Goal: Transaction & Acquisition: Purchase product/service

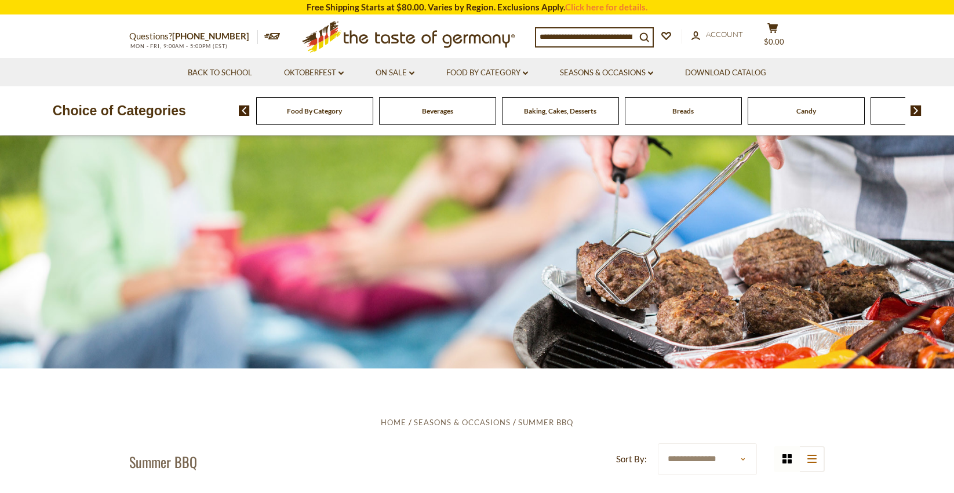
scroll to position [5, 0]
click at [918, 108] on img at bounding box center [915, 110] width 11 height 10
click at [915, 108] on img at bounding box center [915, 110] width 11 height 10
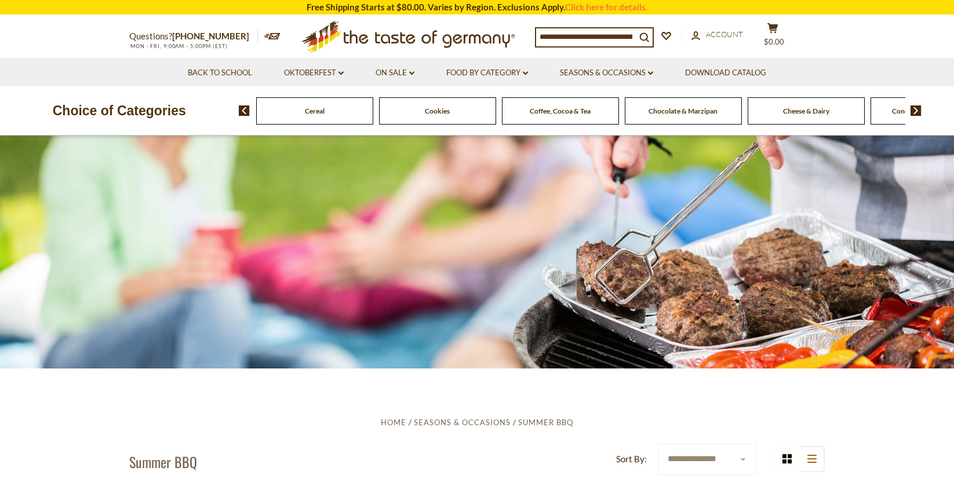
click at [915, 108] on img at bounding box center [915, 110] width 11 height 10
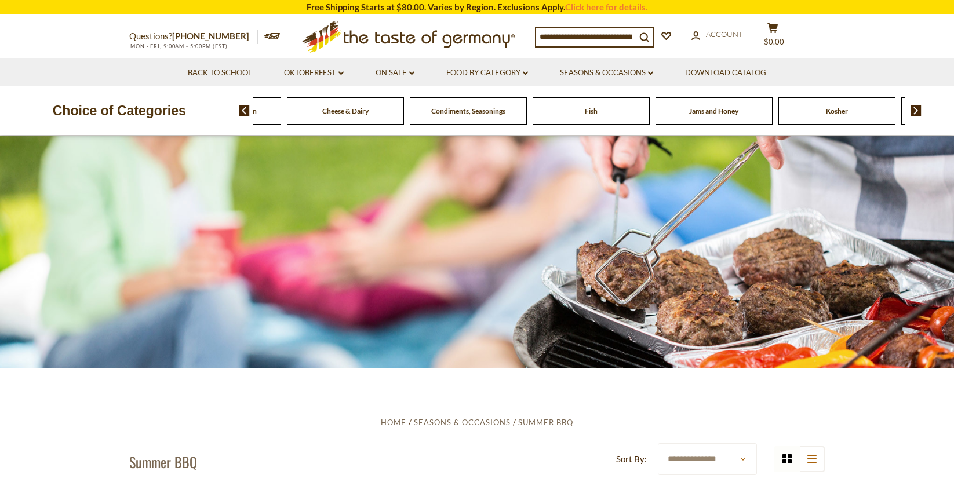
click at [401, 70] on link "On Sale dropdown_arrow" at bounding box center [394, 73] width 39 height 13
click at [394, 102] on link "All On Sale" at bounding box center [390, 103] width 42 height 10
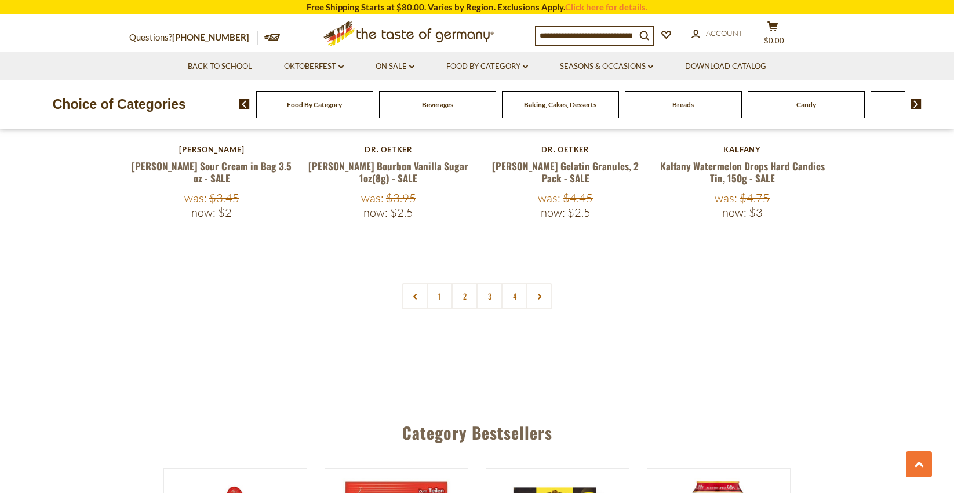
scroll to position [2816, 0]
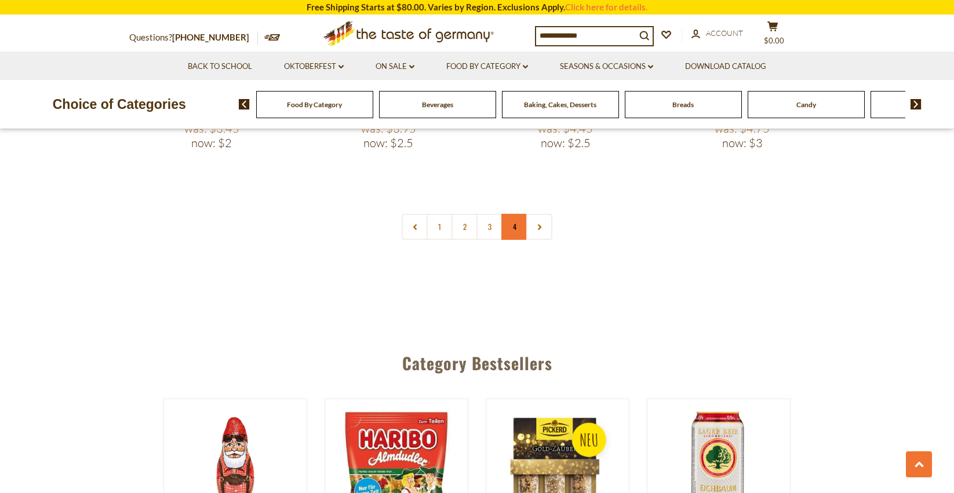
click at [514, 214] on link "4" at bounding box center [514, 227] width 26 height 26
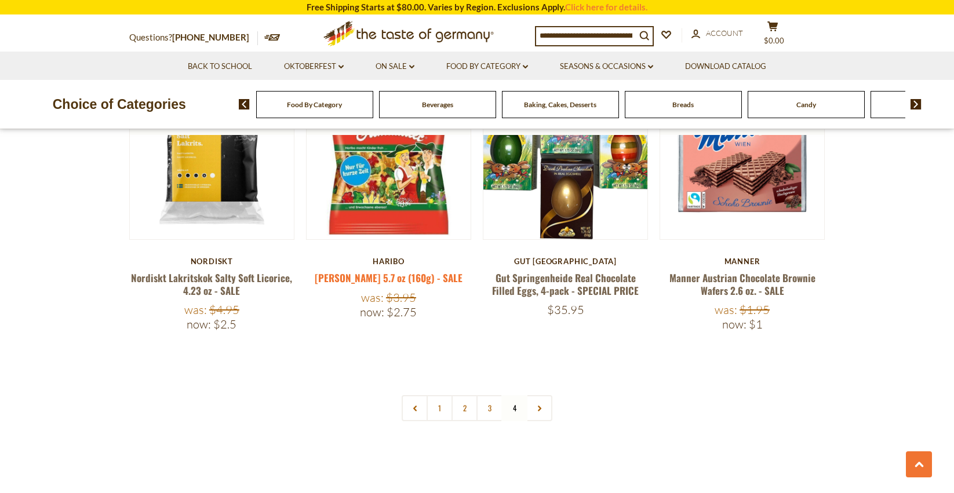
scroll to position [2319, 0]
click at [462, 395] on link "2" at bounding box center [464, 408] width 26 height 26
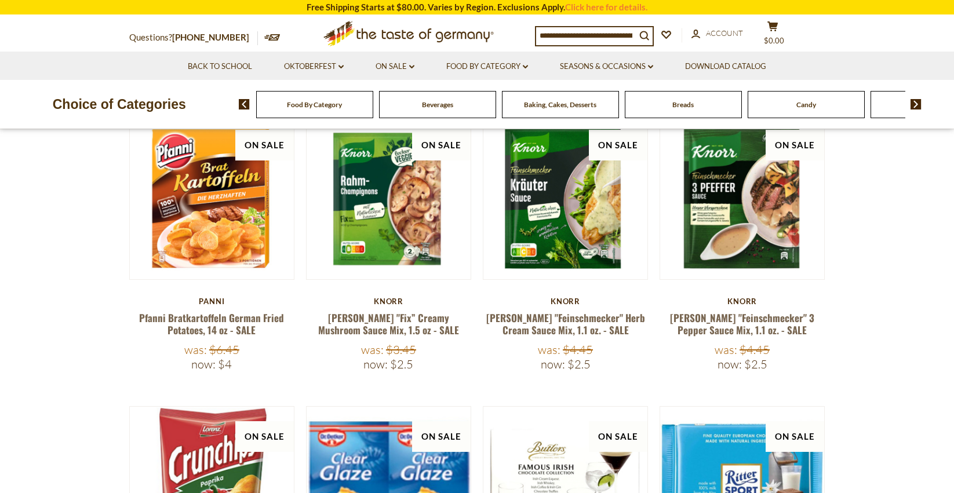
scroll to position [202, 0]
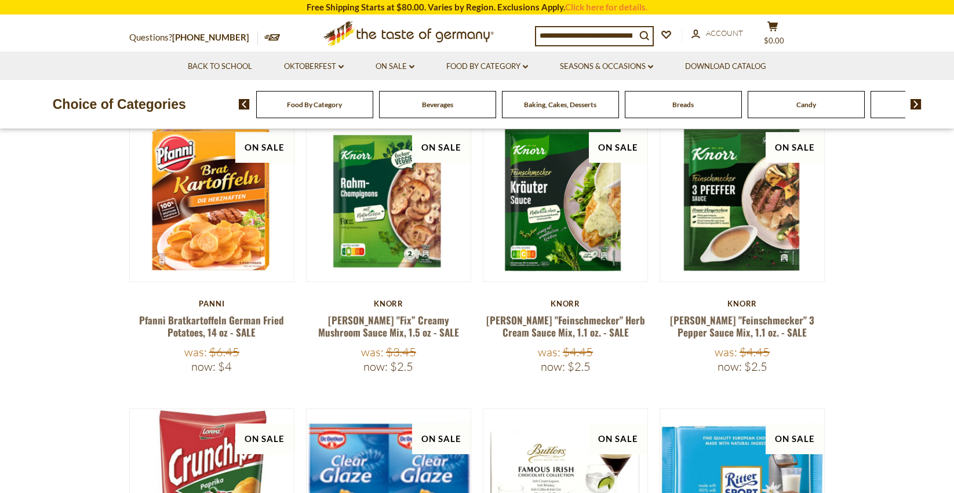
click at [917, 98] on div "Food By Category Beverages Baking, Cakes, Desserts Breads Candy Cereal Cookies …" at bounding box center [597, 104] width 716 height 28
click at [915, 102] on img at bounding box center [915, 104] width 11 height 10
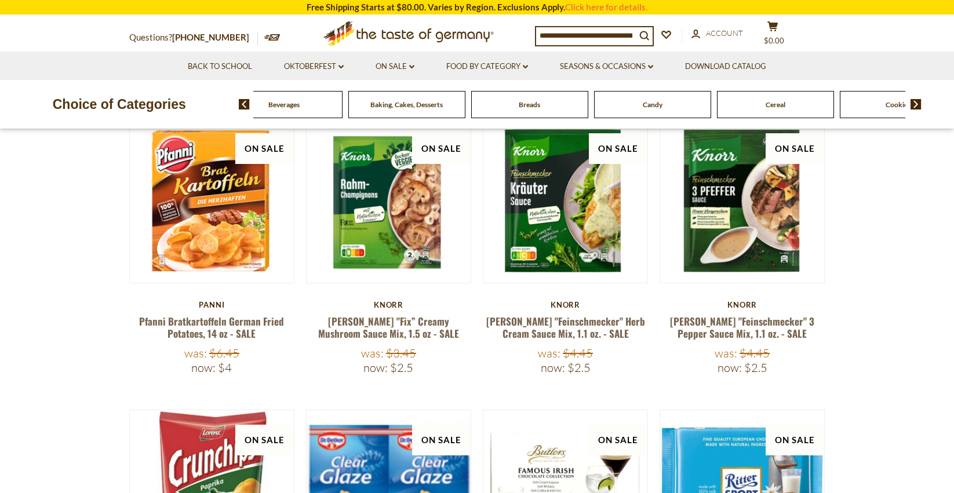
click at [912, 100] on img at bounding box center [915, 104] width 11 height 10
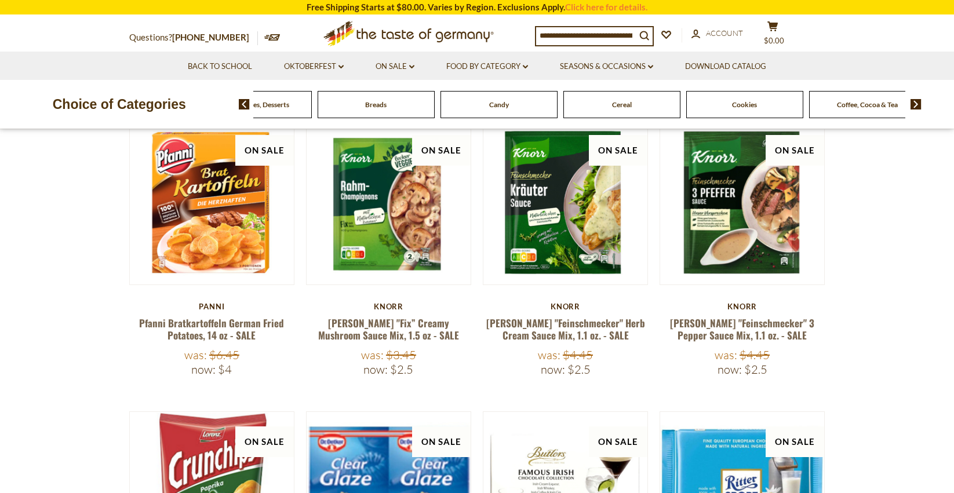
click at [913, 103] on img at bounding box center [915, 104] width 11 height 10
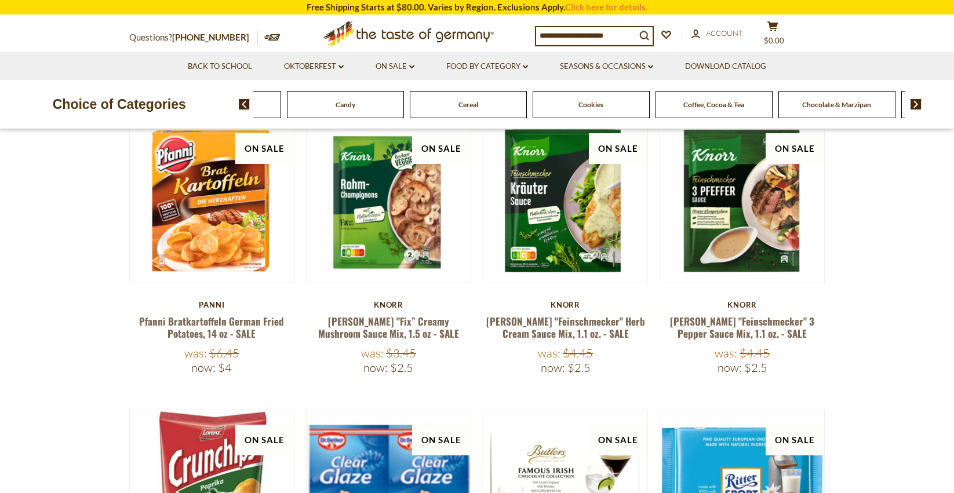
scroll to position [200, 1]
click at [913, 104] on img at bounding box center [915, 104] width 11 height 10
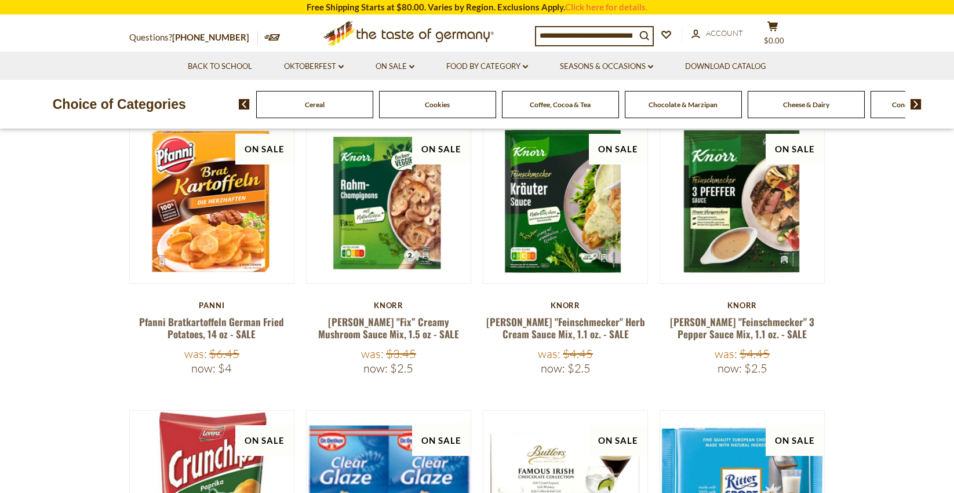
scroll to position [202, 1]
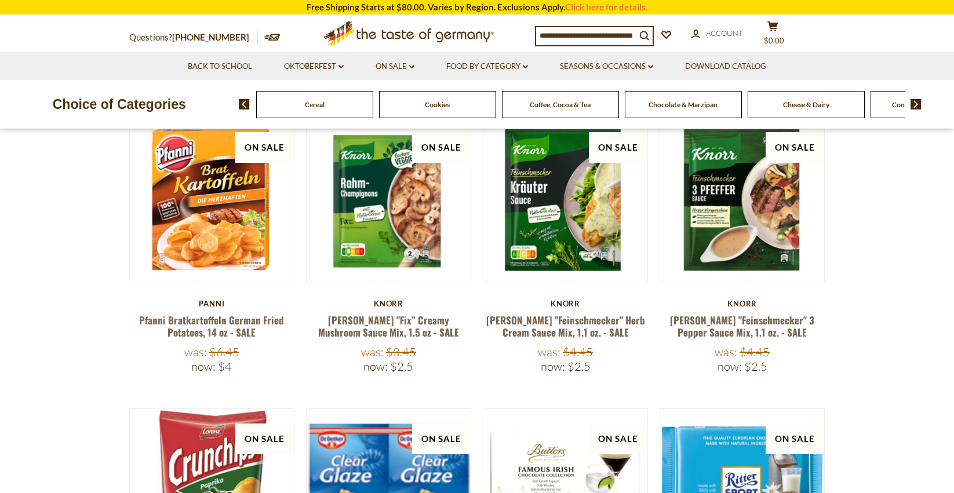
click at [913, 104] on img at bounding box center [915, 104] width 11 height 10
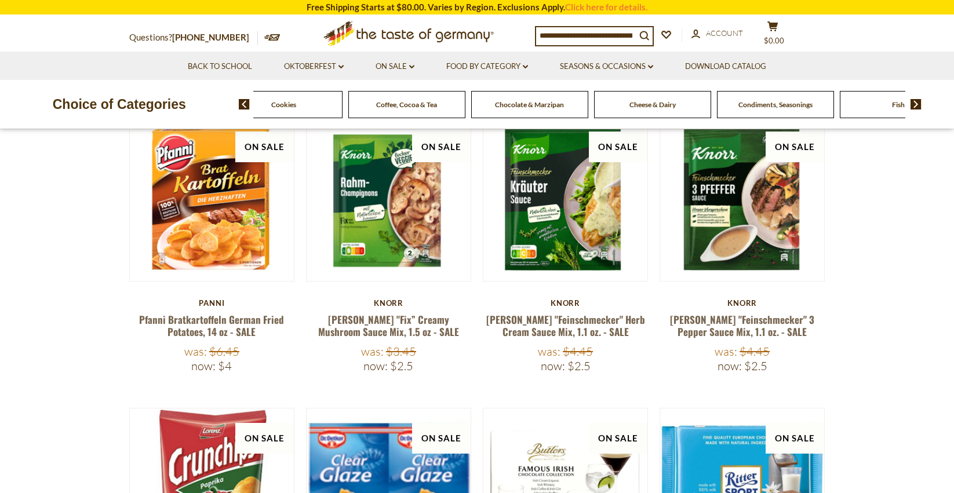
click at [913, 104] on img at bounding box center [915, 104] width 11 height 10
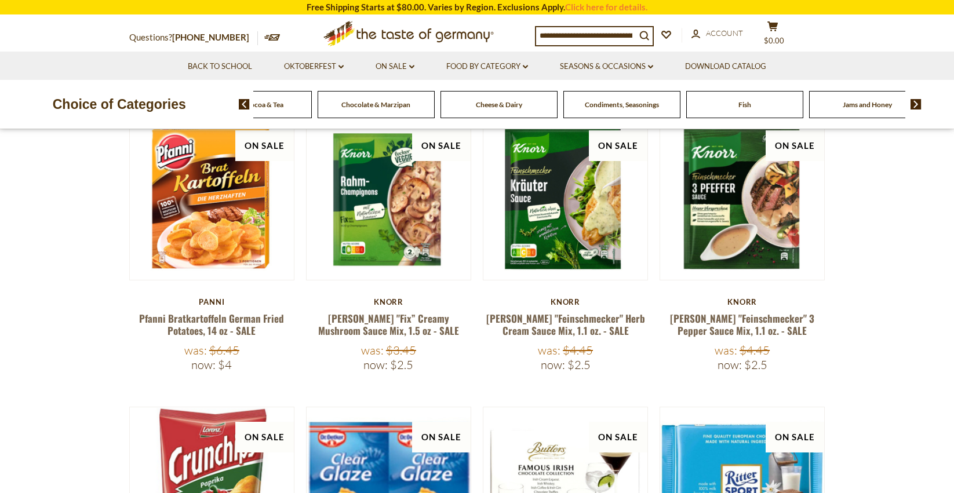
scroll to position [206, 1]
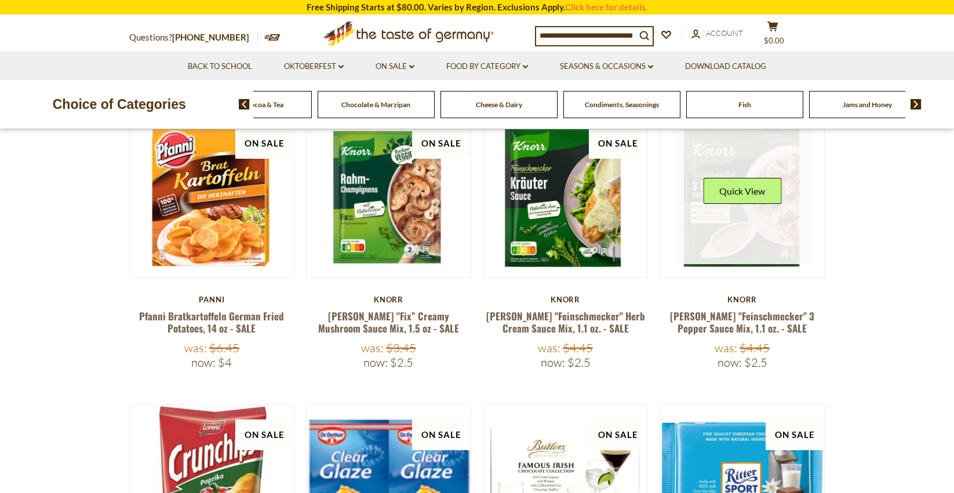
scroll to position [206, 0]
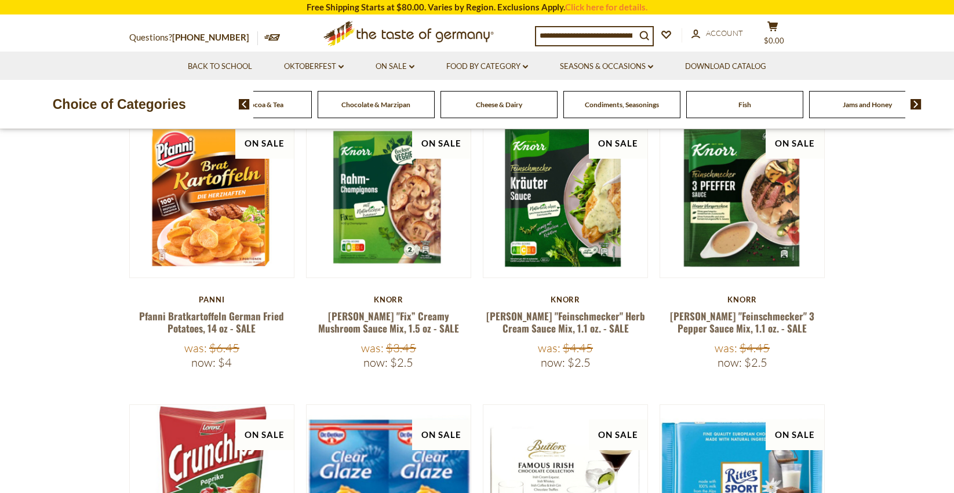
click at [506, 106] on span "Cheese & Dairy" at bounding box center [499, 104] width 46 height 9
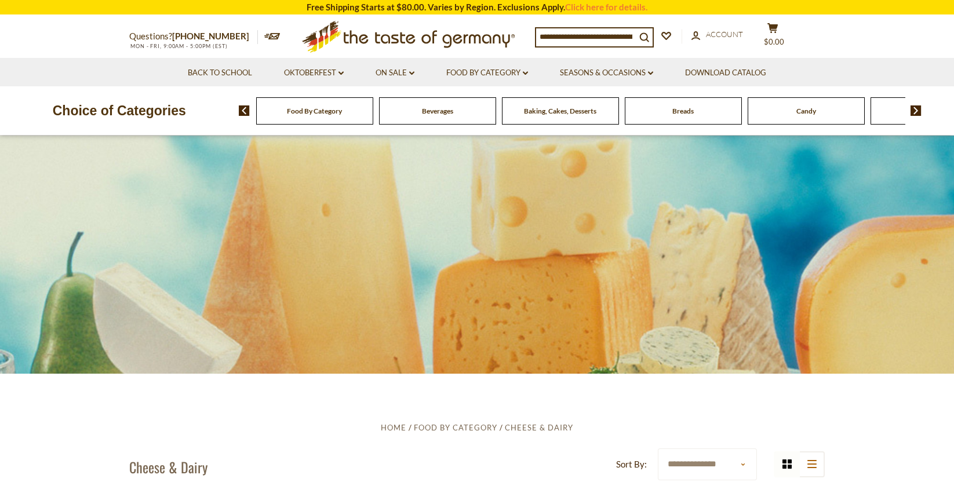
click at [373, 119] on div "Breads" at bounding box center [314, 110] width 117 height 27
click at [683, 113] on span "Breads" at bounding box center [682, 111] width 21 height 9
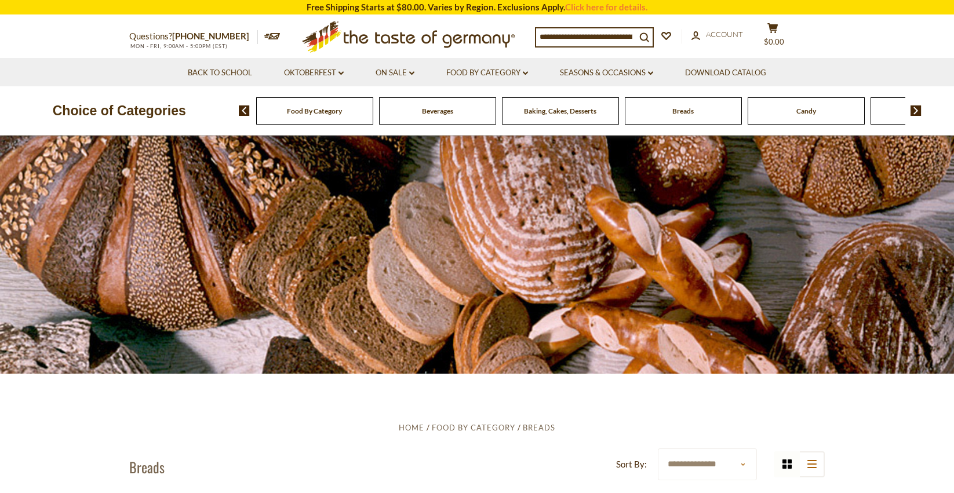
click at [373, 117] on div "Candy" at bounding box center [314, 110] width 117 height 27
click at [917, 112] on img at bounding box center [915, 110] width 11 height 10
click at [916, 112] on img at bounding box center [915, 110] width 11 height 10
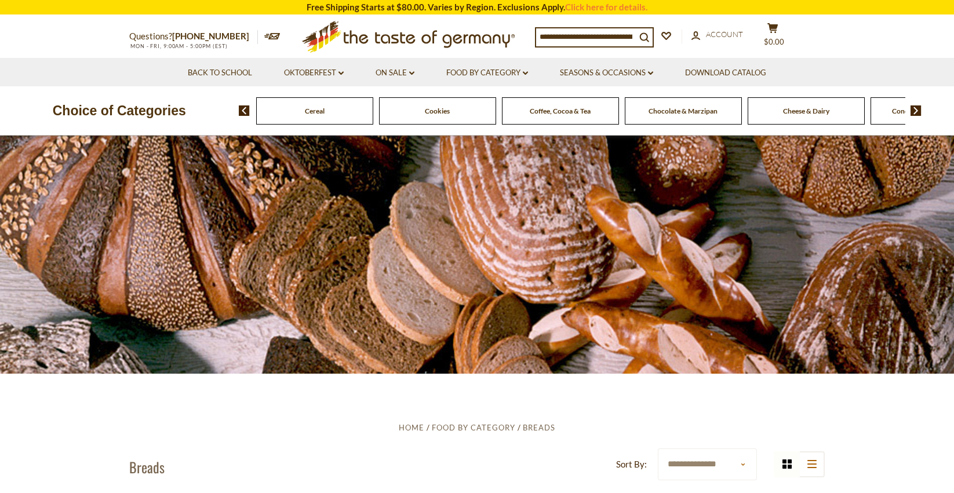
click at [916, 112] on img at bounding box center [915, 110] width 11 height 10
drag, startPoint x: 565, startPoint y: 119, endPoint x: 556, endPoint y: 134, distance: 17.7
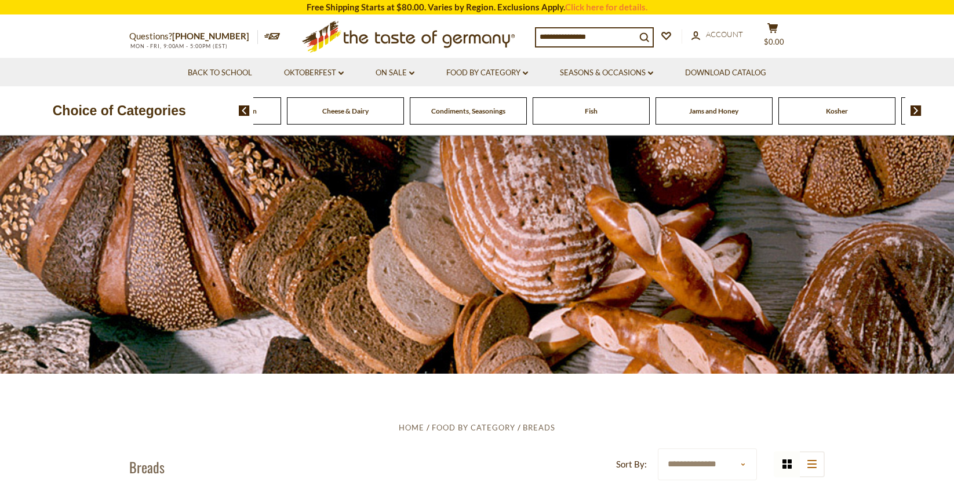
scroll to position [2, 0]
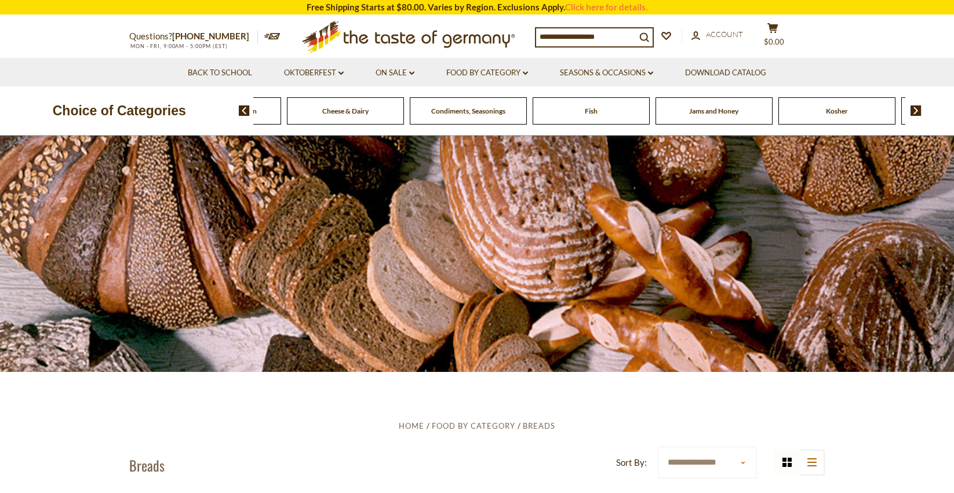
click at [460, 113] on span "Condiments, Seasonings" at bounding box center [468, 111] width 74 height 9
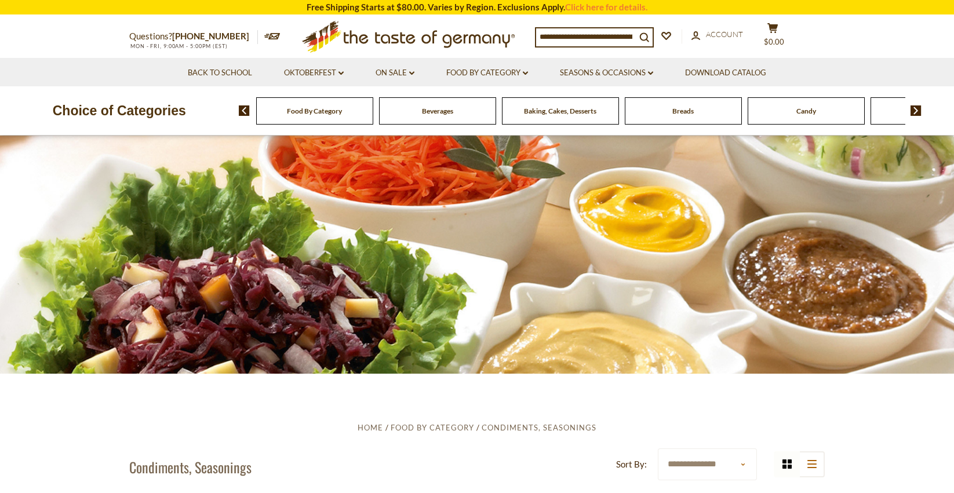
click at [913, 107] on img at bounding box center [915, 110] width 11 height 10
click at [912, 107] on img at bounding box center [915, 110] width 11 height 10
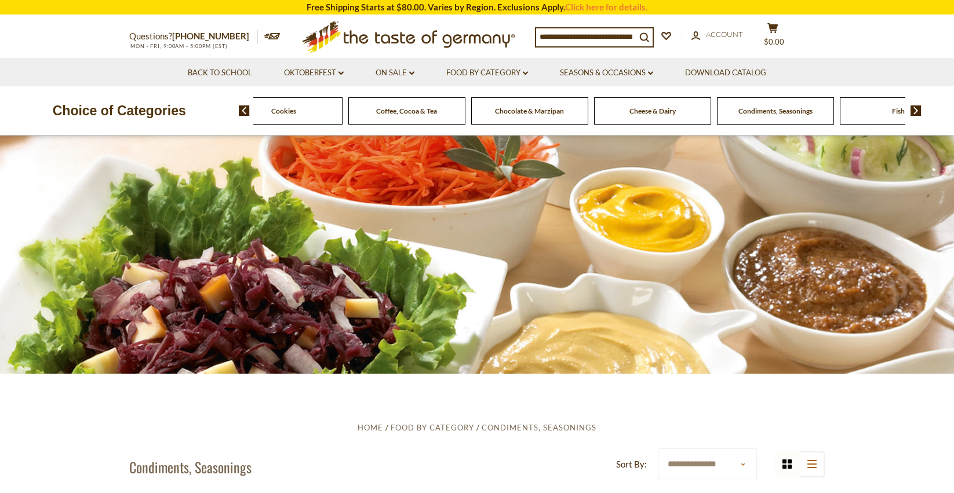
click at [912, 107] on img at bounding box center [915, 110] width 11 height 10
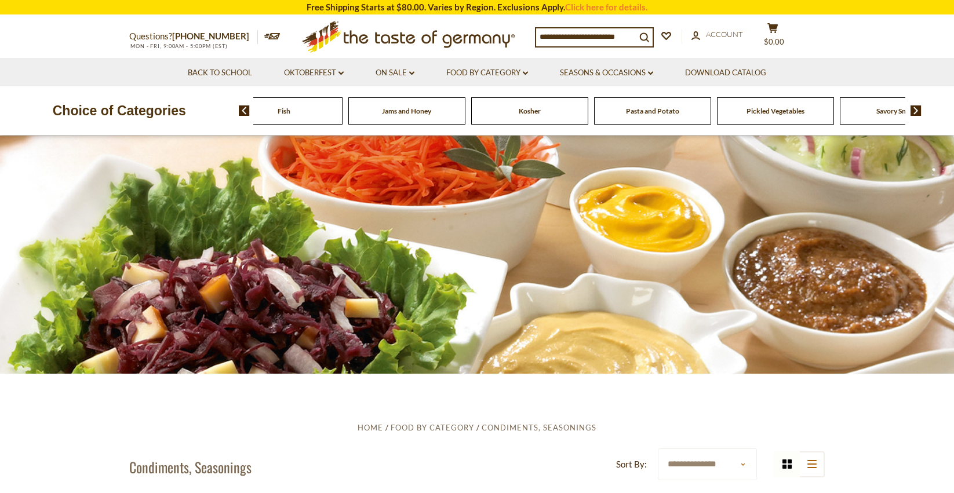
click at [519, 71] on link "Food By Category dropdown_arrow" at bounding box center [487, 73] width 82 height 13
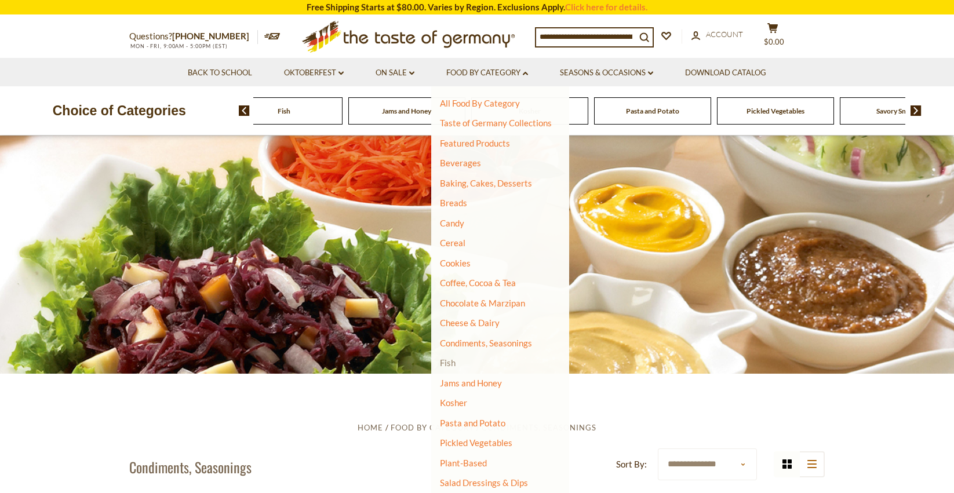
click at [448, 357] on link "Fish" at bounding box center [448, 362] width 16 height 10
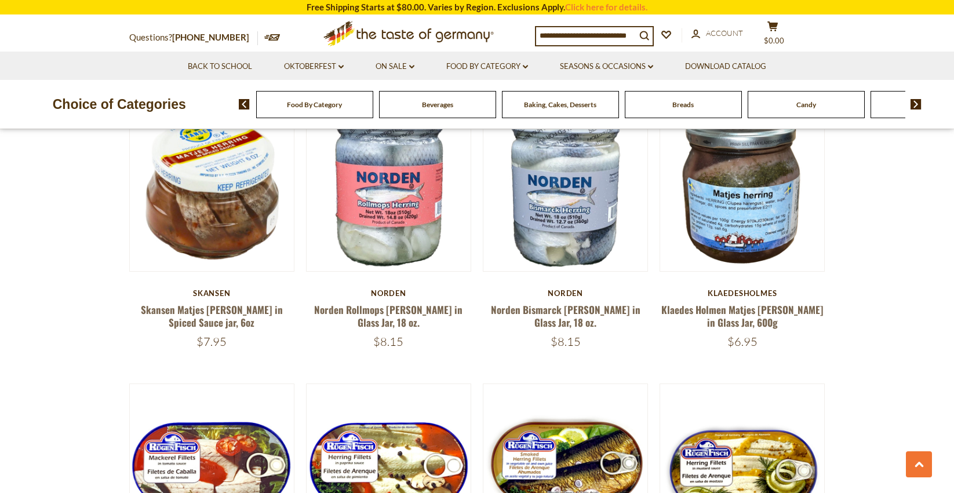
scroll to position [680, 0]
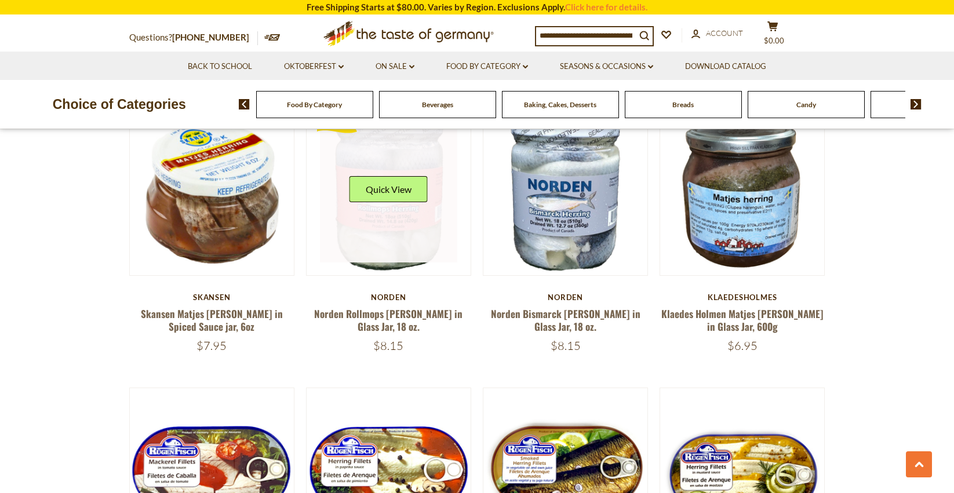
click at [395, 234] on link at bounding box center [389, 194] width 138 height 138
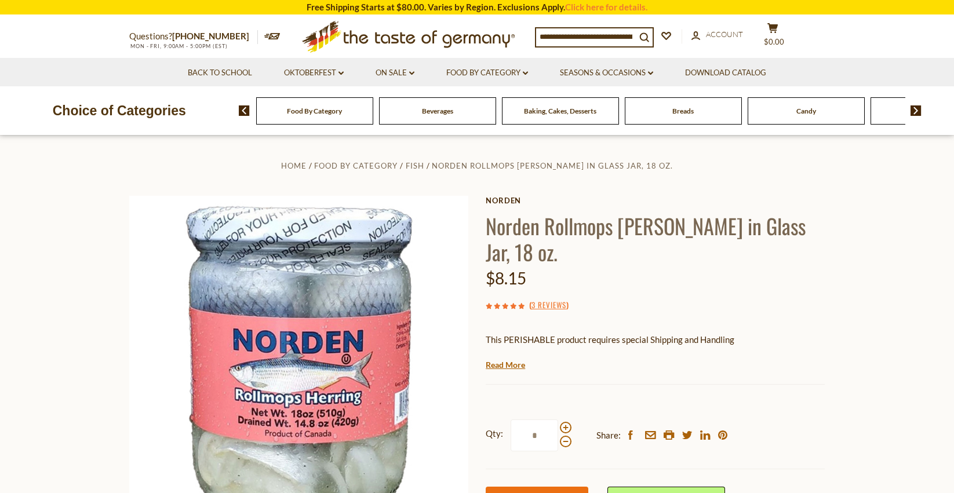
click at [781, 38] on span "$22.15" at bounding box center [773, 41] width 25 height 9
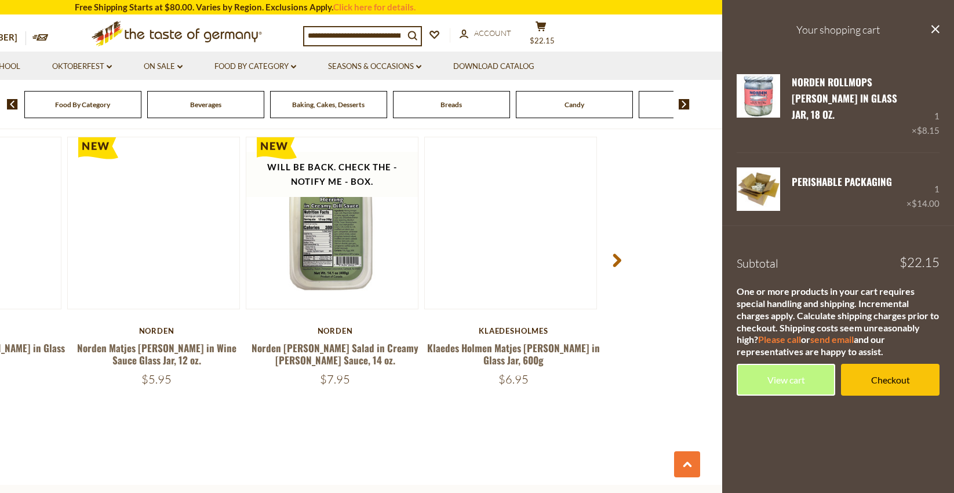
scroll to position [1553, 0]
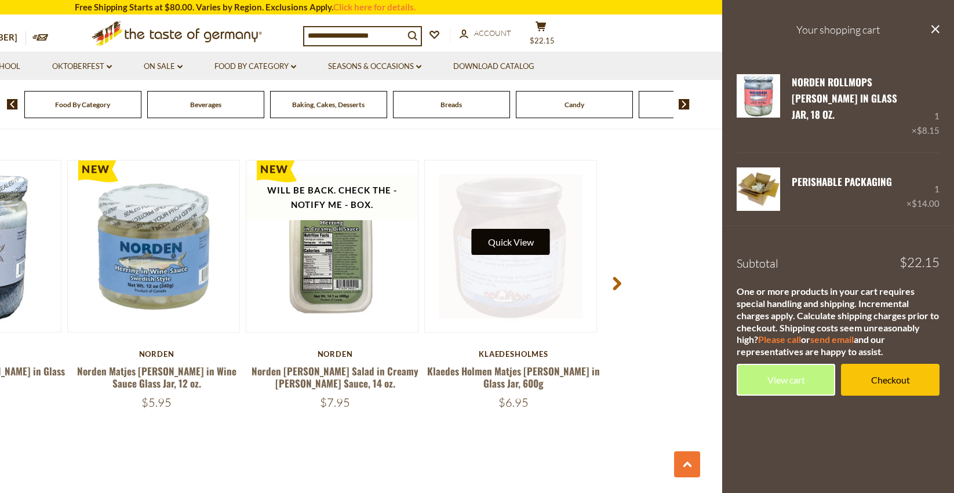
click at [517, 240] on button "Quick View" at bounding box center [511, 242] width 78 height 26
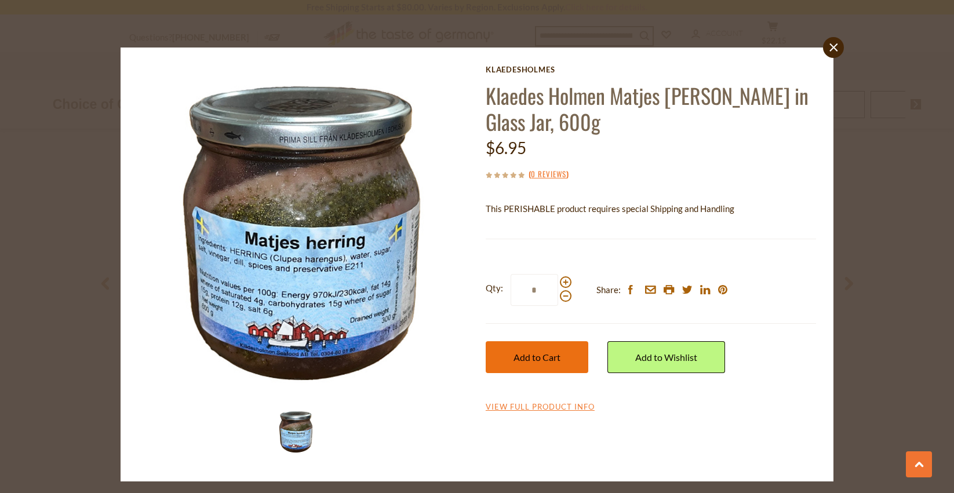
click at [541, 357] on span "Add to Cart" at bounding box center [536, 357] width 47 height 11
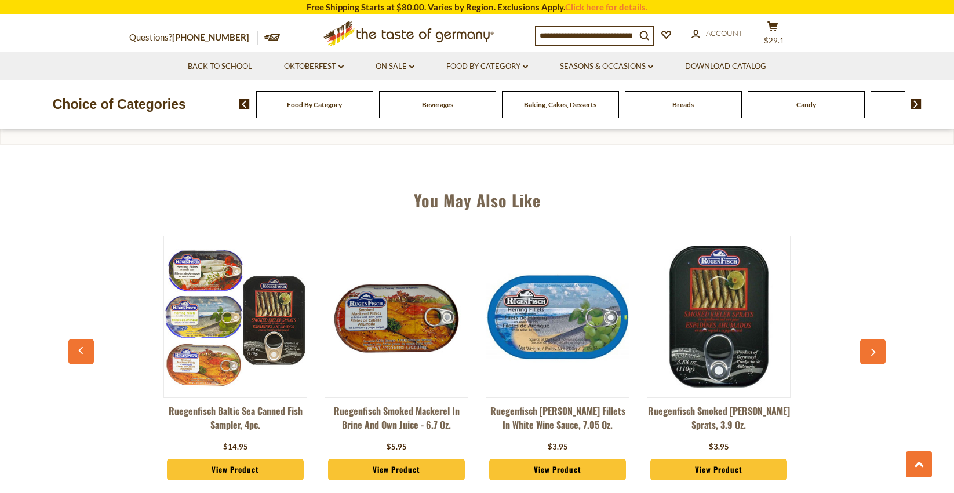
scroll to position [811, 0]
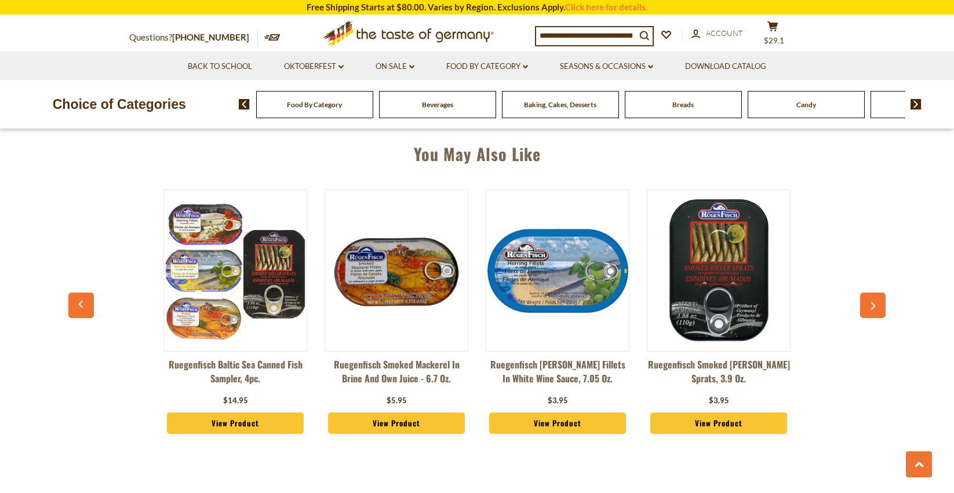
click at [202, 225] on img at bounding box center [235, 270] width 143 height 143
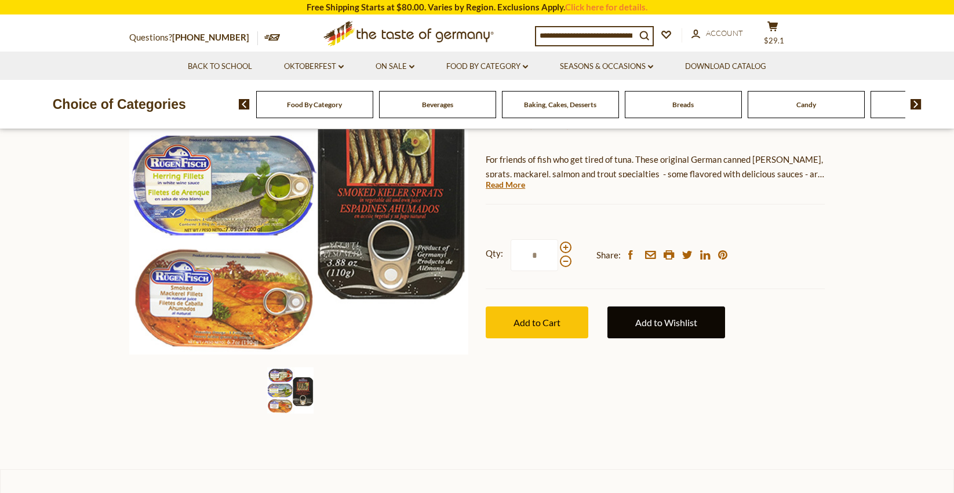
scroll to position [180, 0]
click at [660, 322] on link "Add to Wishlist" at bounding box center [666, 322] width 118 height 32
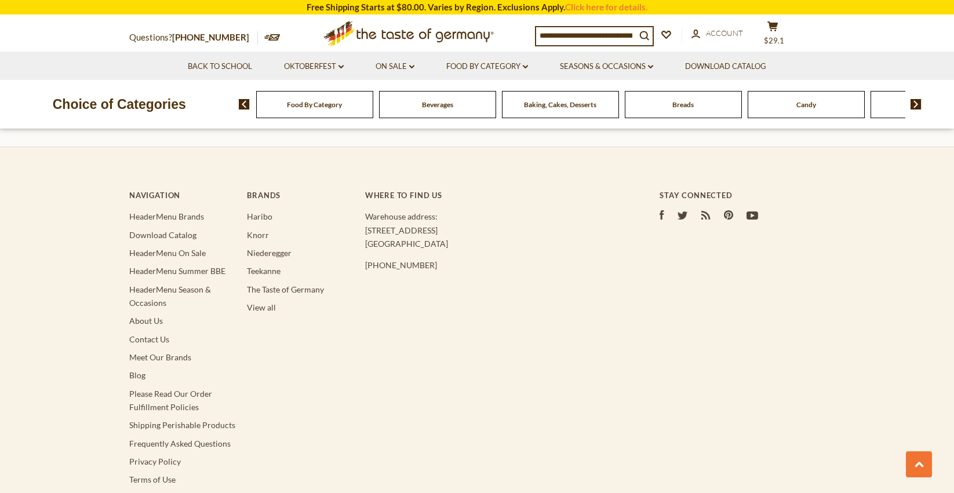
scroll to position [1808, 0]
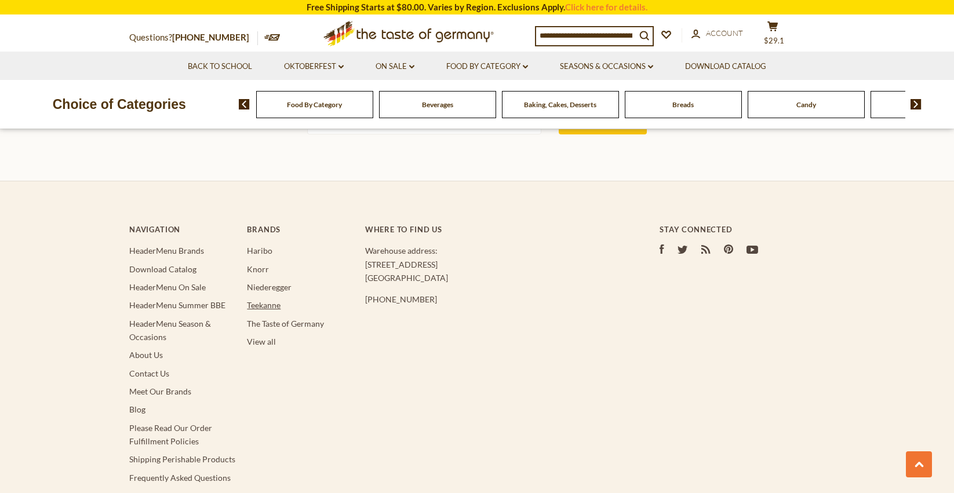
click at [265, 304] on link "Teekanne" at bounding box center [264, 305] width 34 height 10
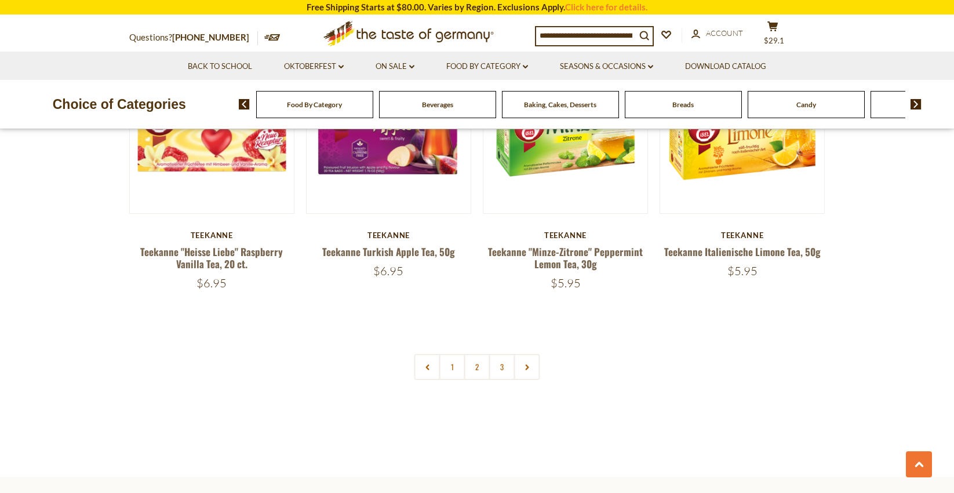
scroll to position [2410, 0]
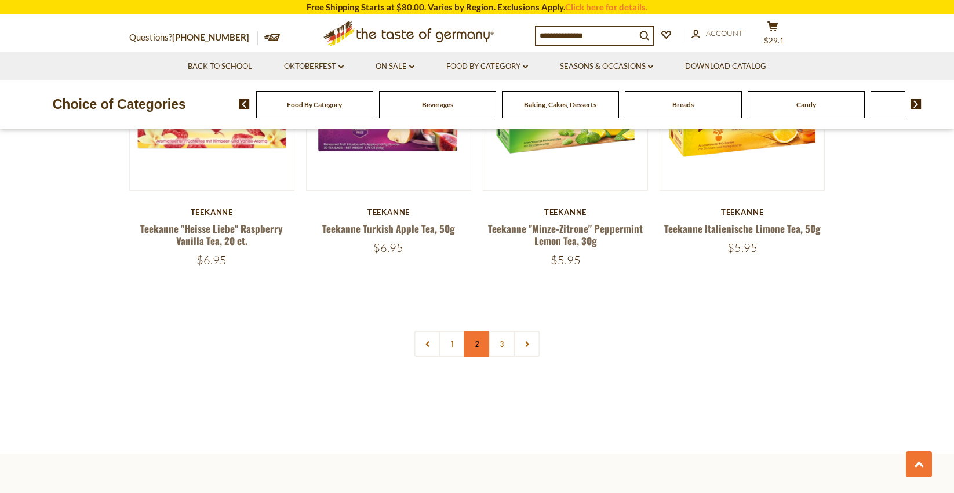
click at [476, 340] on link "2" at bounding box center [477, 344] width 26 height 26
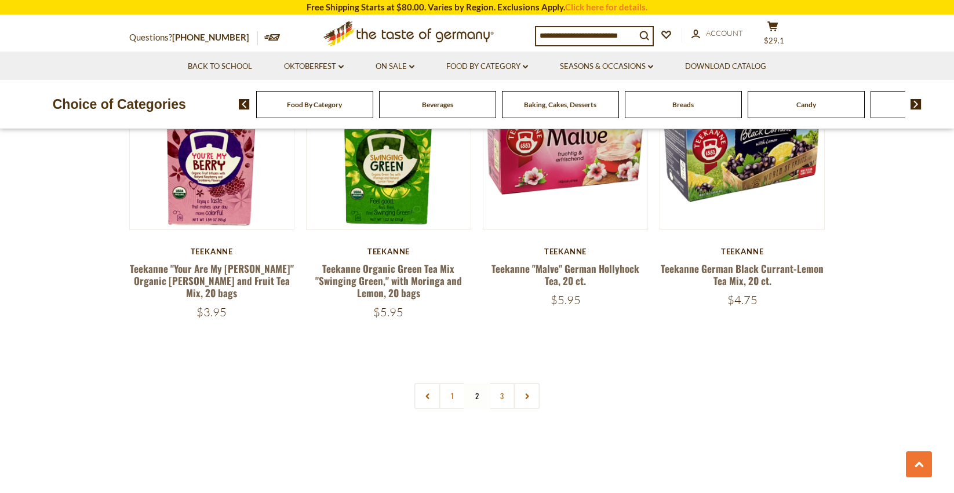
scroll to position [2520, 0]
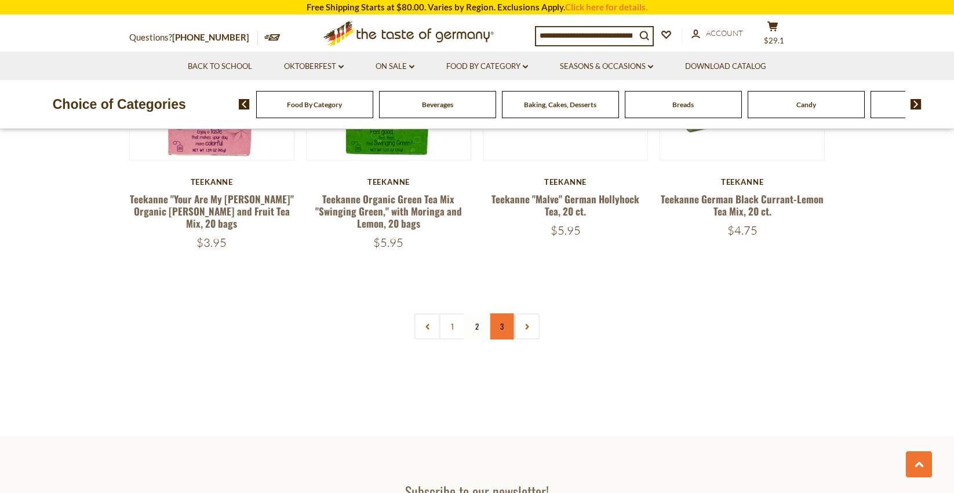
click at [502, 323] on link "3" at bounding box center [502, 326] width 26 height 26
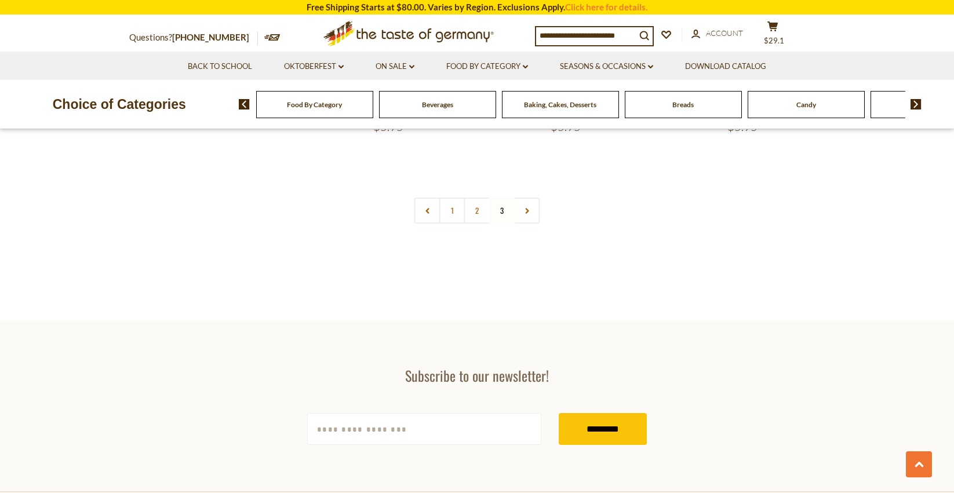
scroll to position [1735, 0]
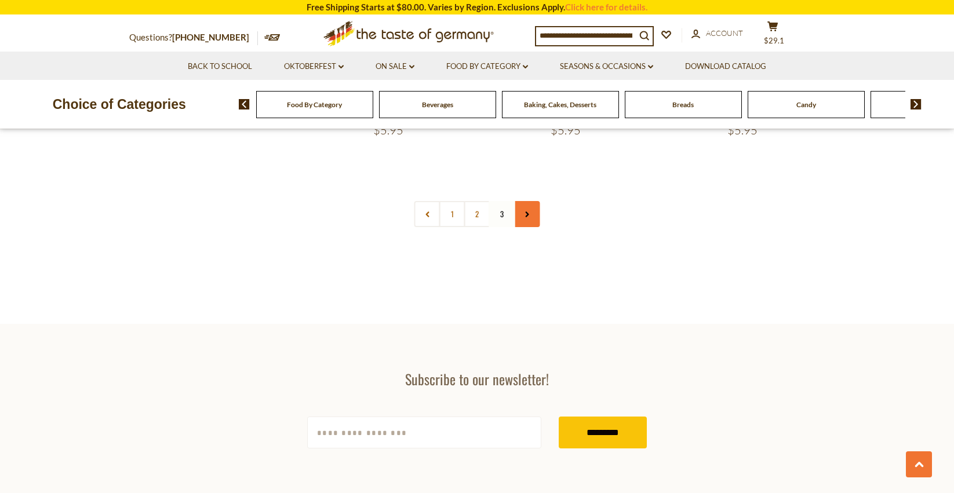
click at [522, 201] on link at bounding box center [527, 214] width 26 height 26
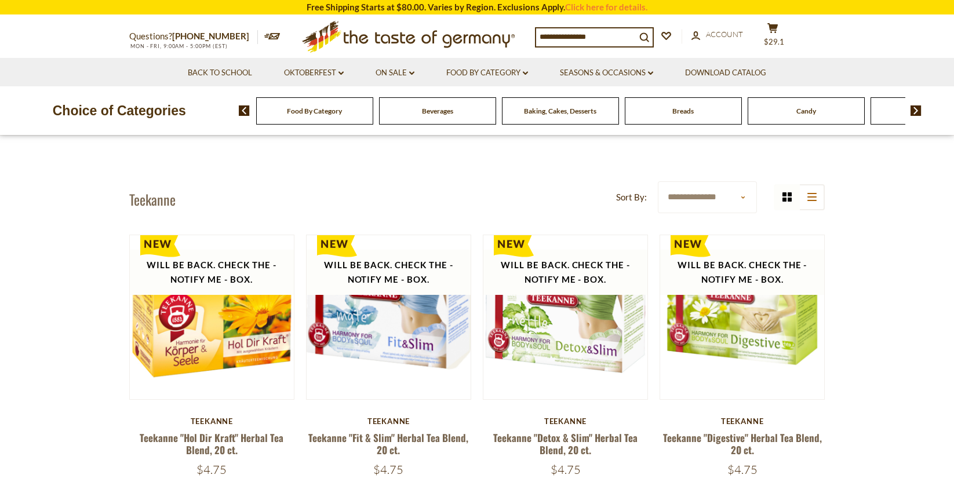
click at [915, 109] on img at bounding box center [915, 110] width 11 height 10
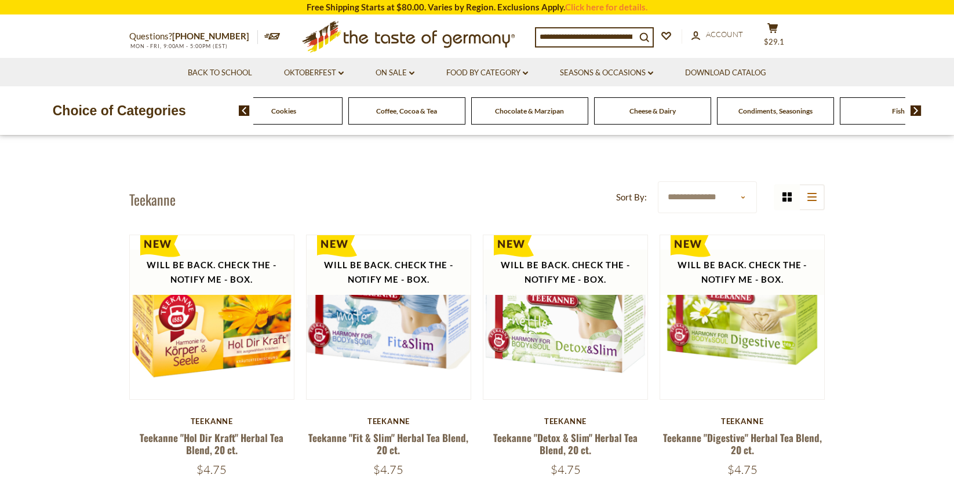
click at [915, 109] on img at bounding box center [915, 110] width 11 height 10
click at [241, 108] on img at bounding box center [244, 110] width 11 height 10
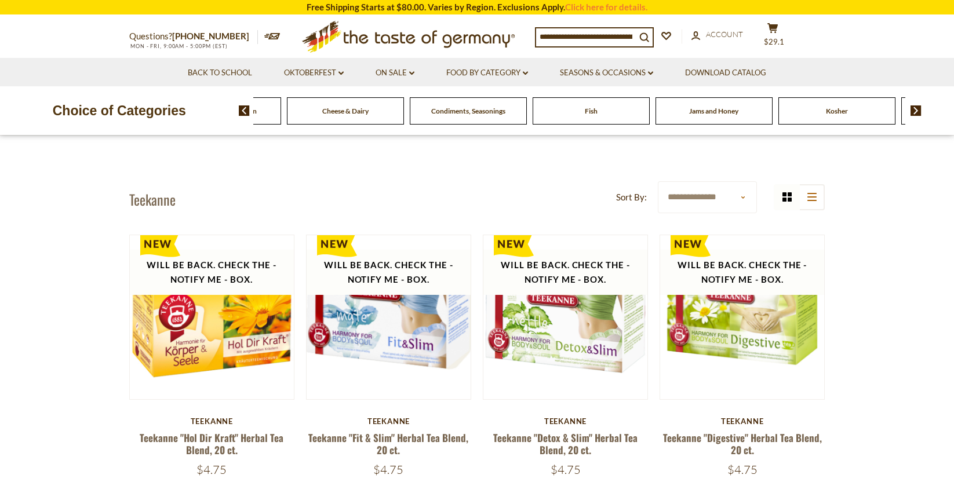
click at [346, 108] on span "Cheese & Dairy" at bounding box center [345, 111] width 46 height 9
